Goal: Find specific page/section: Find specific page/section

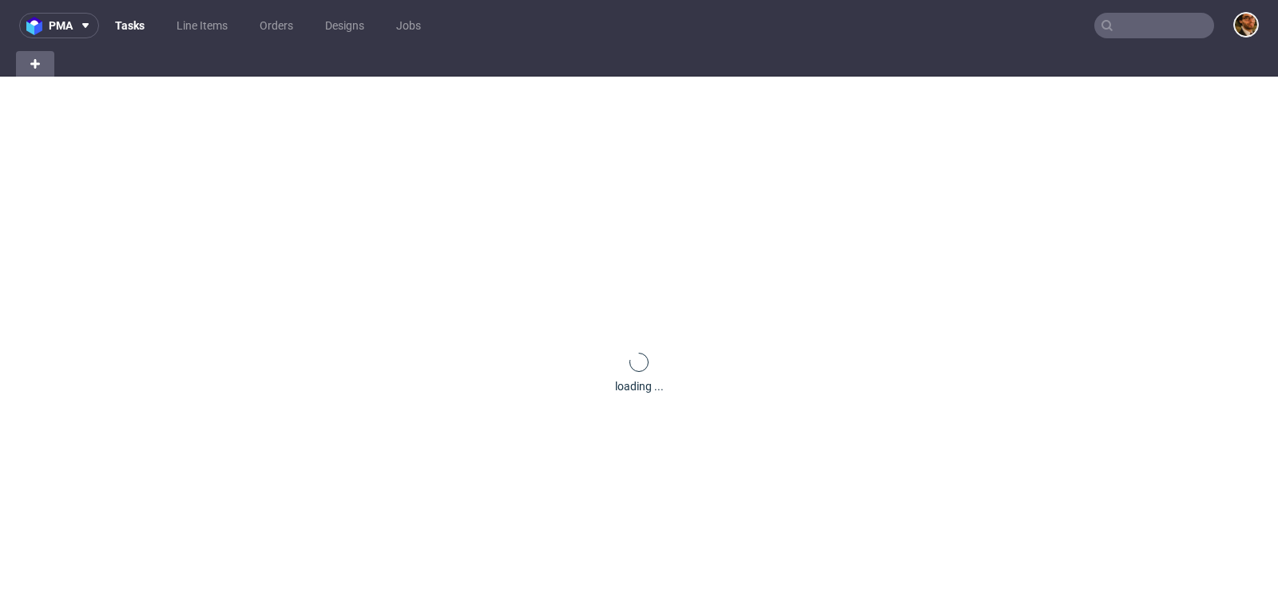
click at [1129, 33] on input "text" at bounding box center [1154, 26] width 120 height 26
paste input "R466609386"
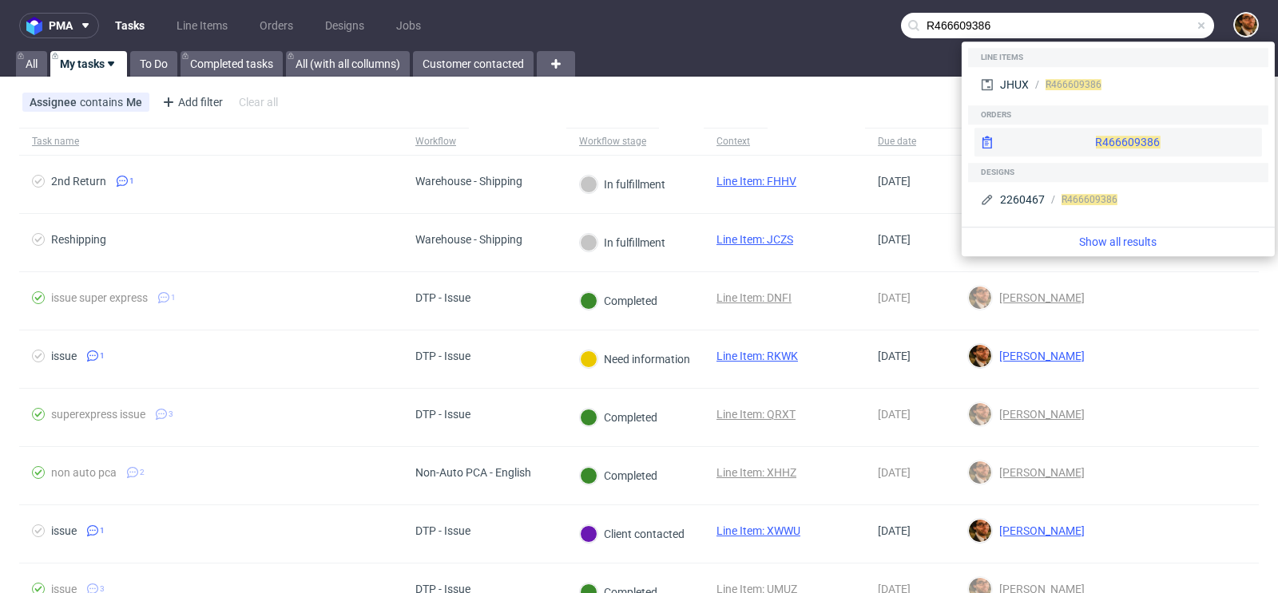
type input "R466609386"
click at [1109, 134] on div "R466609386" at bounding box center [1118, 142] width 288 height 29
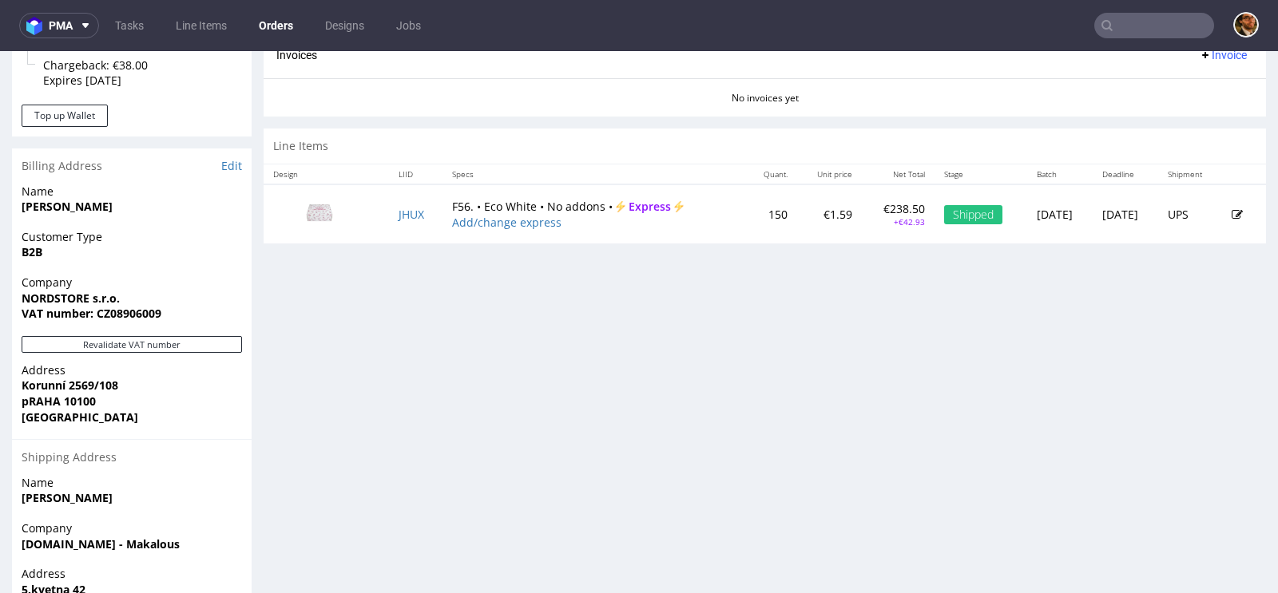
scroll to position [671, 0]
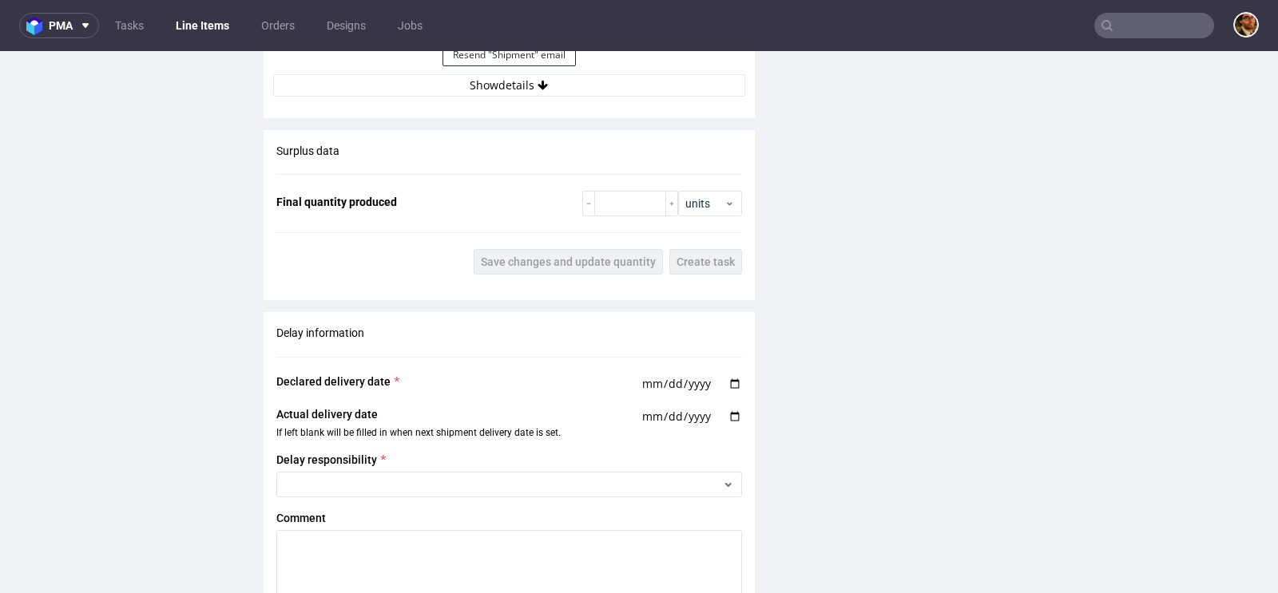
scroll to position [1780, 0]
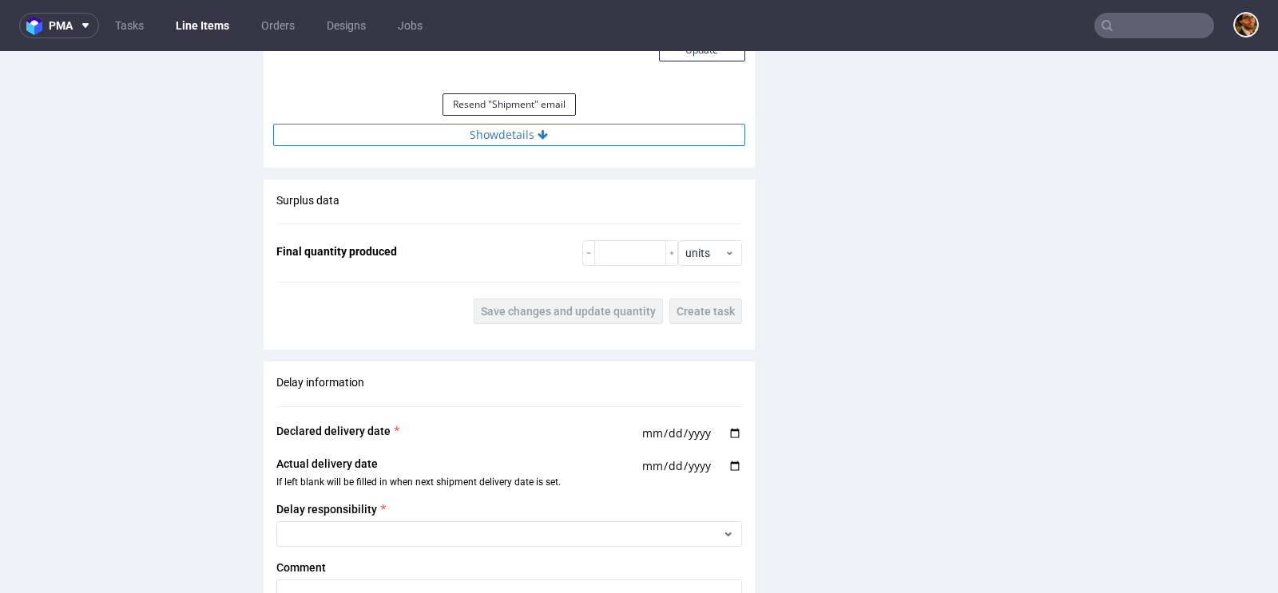
click at [542, 141] on icon at bounding box center [543, 134] width 10 height 11
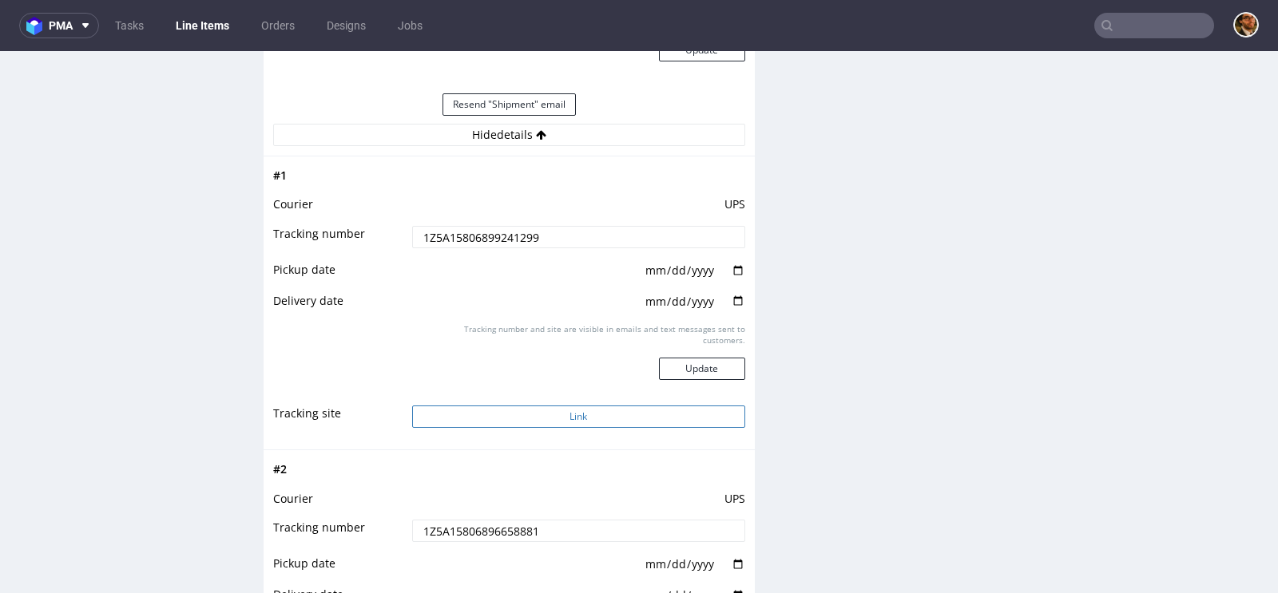
click at [579, 428] on button "Link" at bounding box center [578, 417] width 333 height 22
